Goal: Transaction & Acquisition: Subscribe to service/newsletter

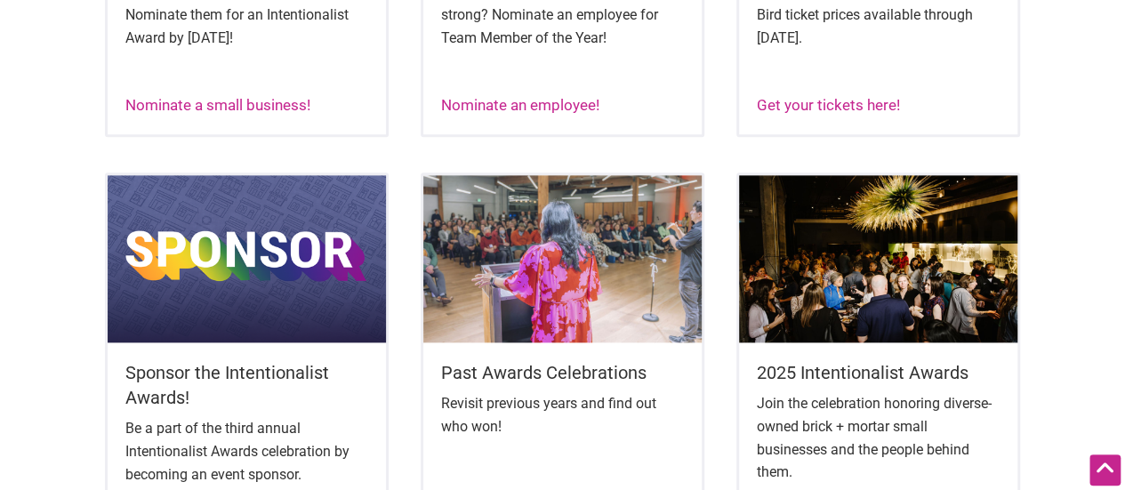
scroll to position [1151, 0]
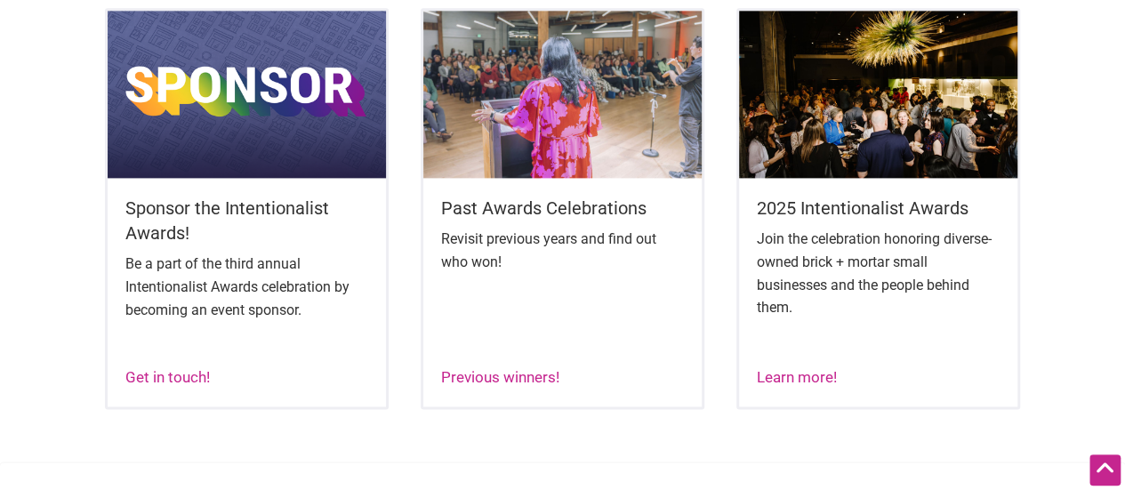
drag, startPoint x: 872, startPoint y: 239, endPoint x: 888, endPoint y: 177, distance: 64.1
click at [872, 221] on h5 "2025 Intentionalist Awards" at bounding box center [879, 208] width 244 height 25
click at [892, 158] on img at bounding box center [878, 94] width 279 height 167
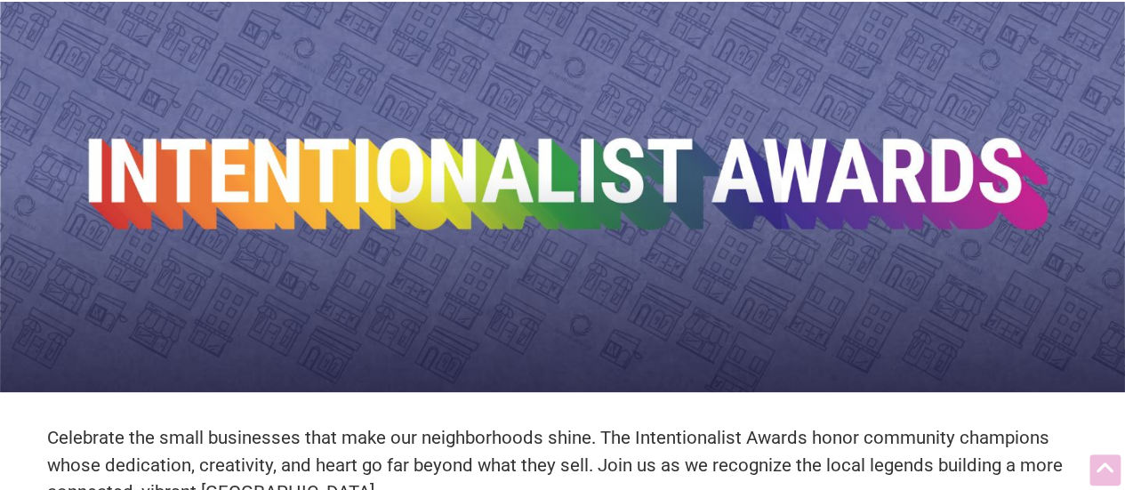
scroll to position [439, 0]
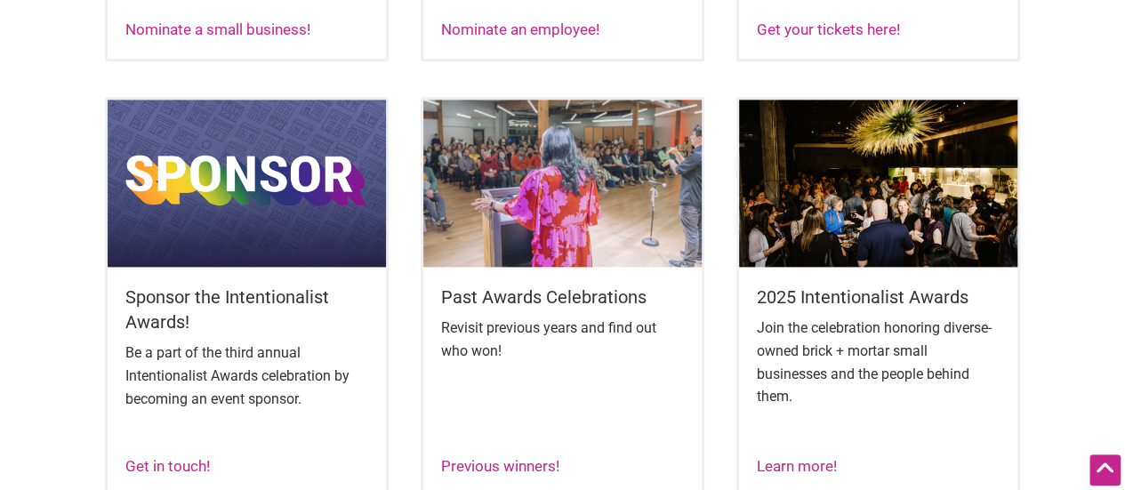
click at [171, 322] on h5 "Sponsor the Intentionalist Awards!" at bounding box center [247, 310] width 244 height 50
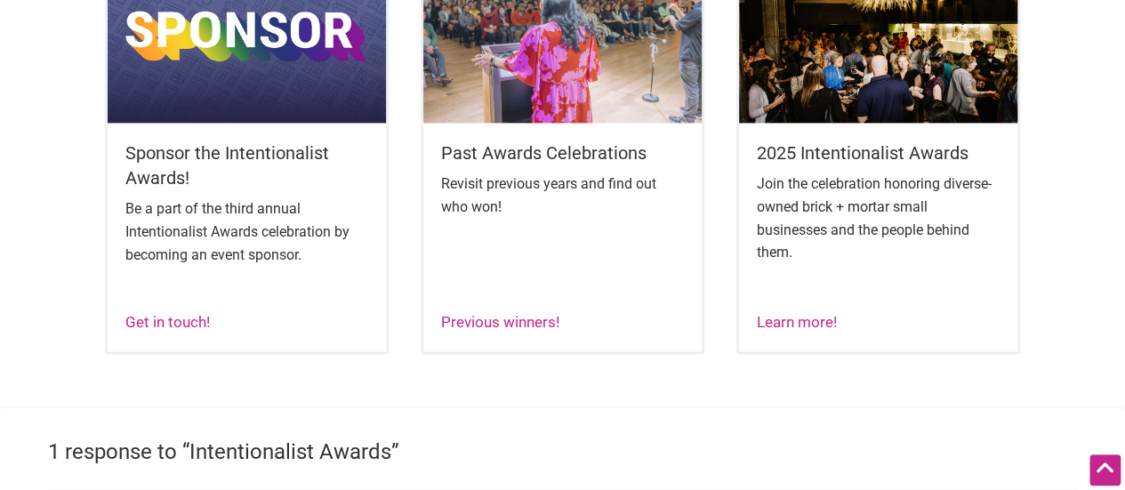
scroll to position [1329, 0]
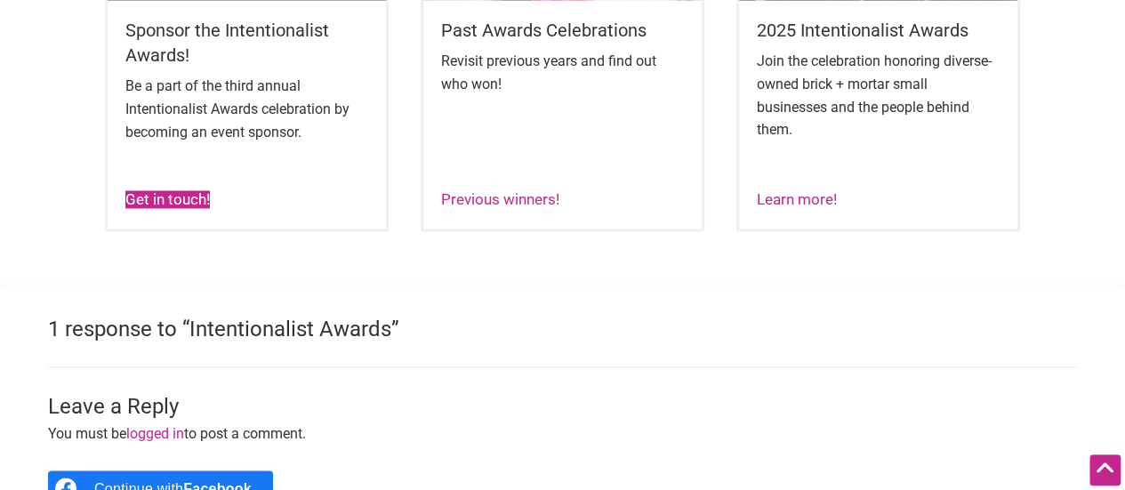
click at [173, 208] on link "Get in touch!" at bounding box center [167, 199] width 84 height 18
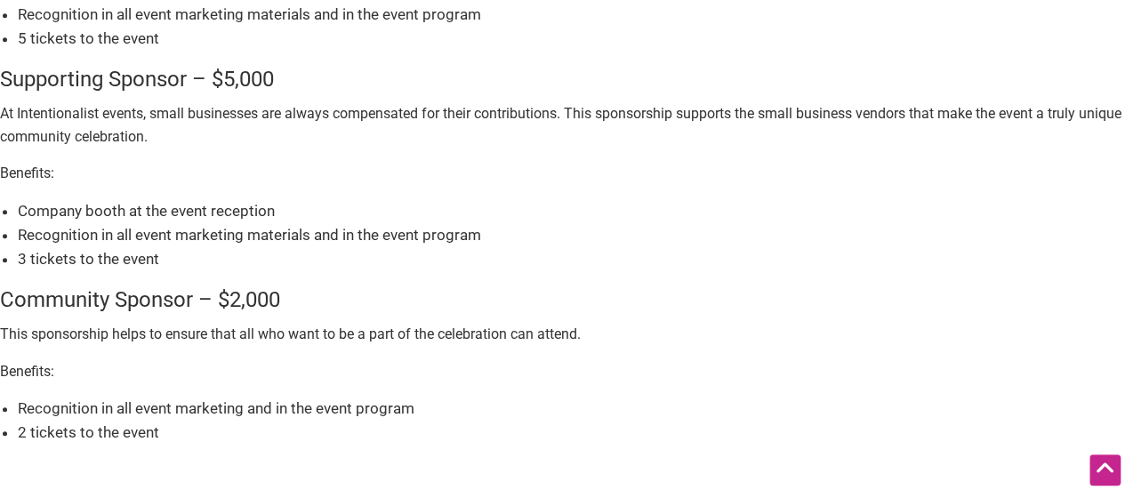
scroll to position [356, 0]
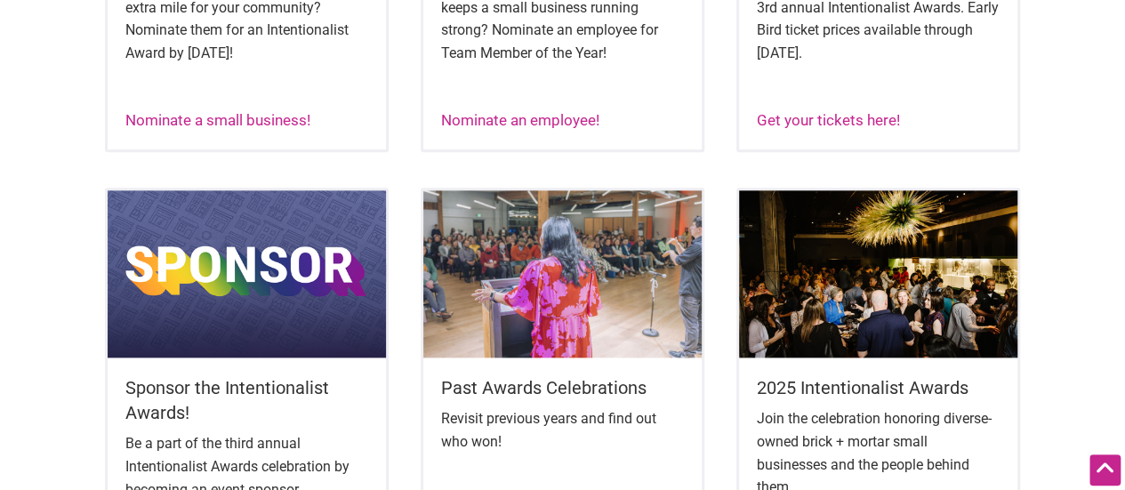
scroll to position [971, 0]
click at [211, 406] on h5 "Sponsor the Intentionalist Awards!" at bounding box center [247, 400] width 244 height 50
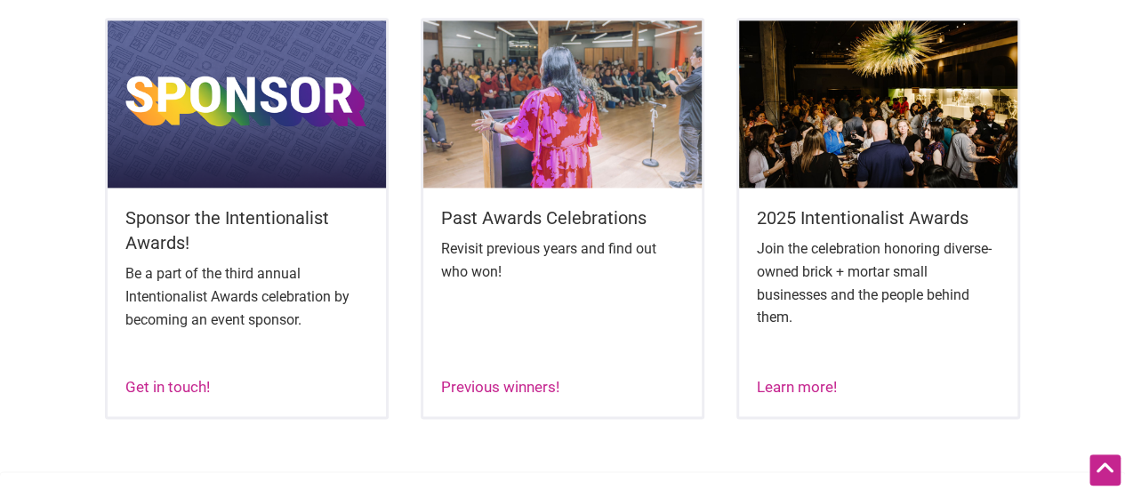
scroll to position [1327, 0]
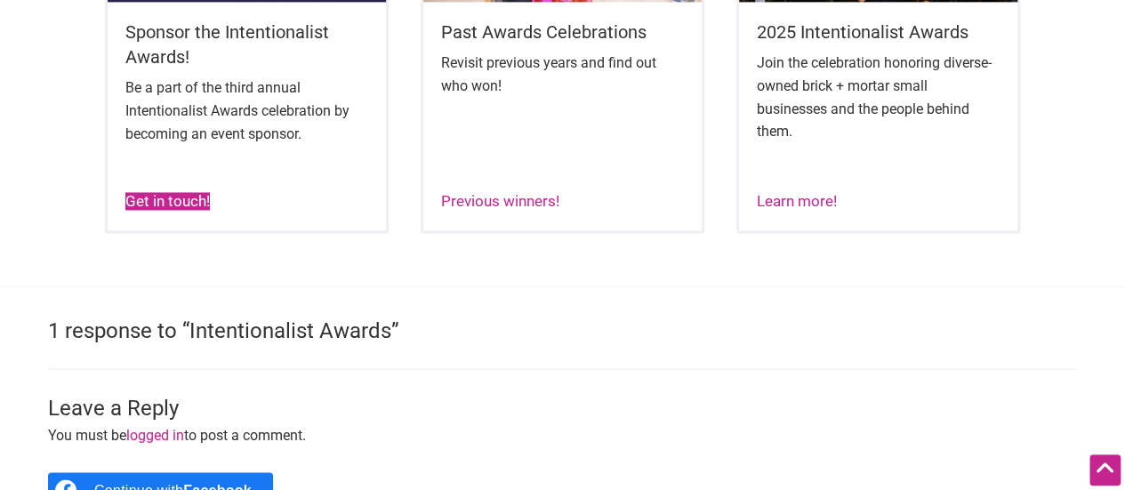
click at [182, 210] on link "Get in touch!" at bounding box center [167, 201] width 84 height 18
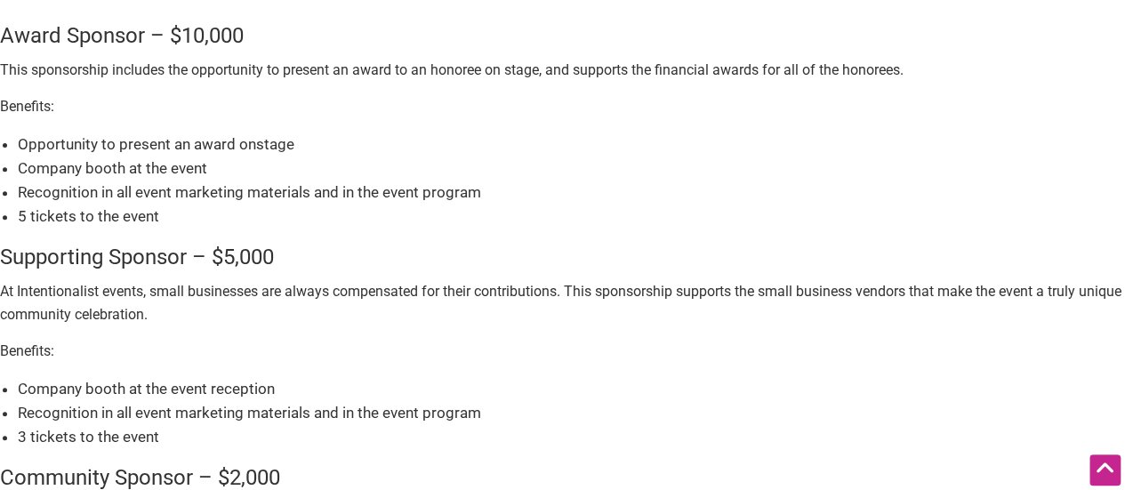
scroll to position [356, 0]
